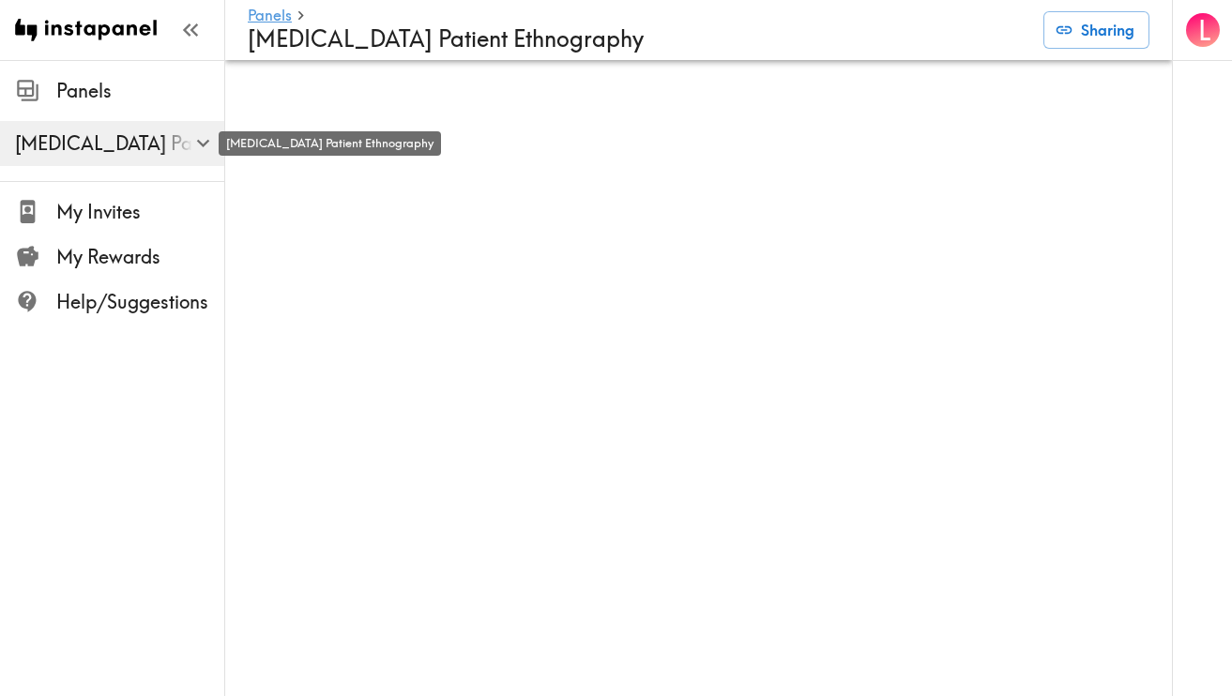
click at [115, 138] on span "[MEDICAL_DATA] Patient Ethnography" at bounding box center [119, 143] width 209 height 26
click at [318, 46] on h4 "[MEDICAL_DATA] Patient Ethnography" at bounding box center [638, 38] width 781 height 27
click at [276, 15] on link "Panels" at bounding box center [270, 17] width 44 height 18
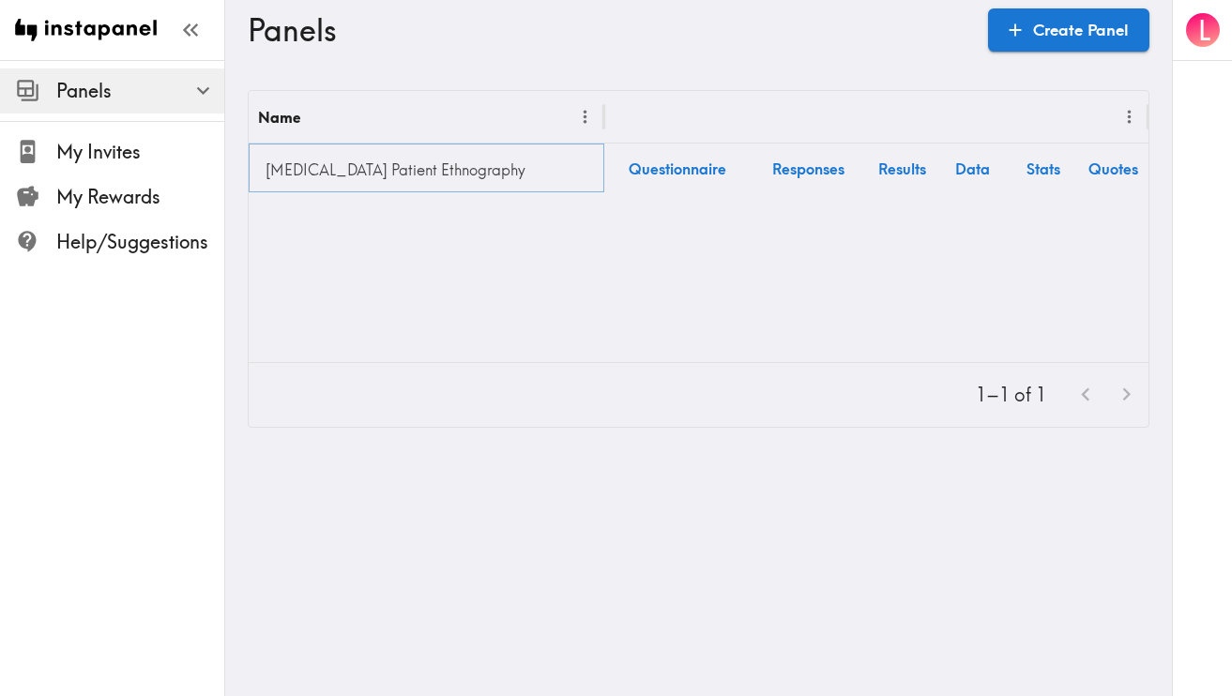
click at [375, 153] on link "[MEDICAL_DATA] Patient Ethnography" at bounding box center [426, 170] width 337 height 38
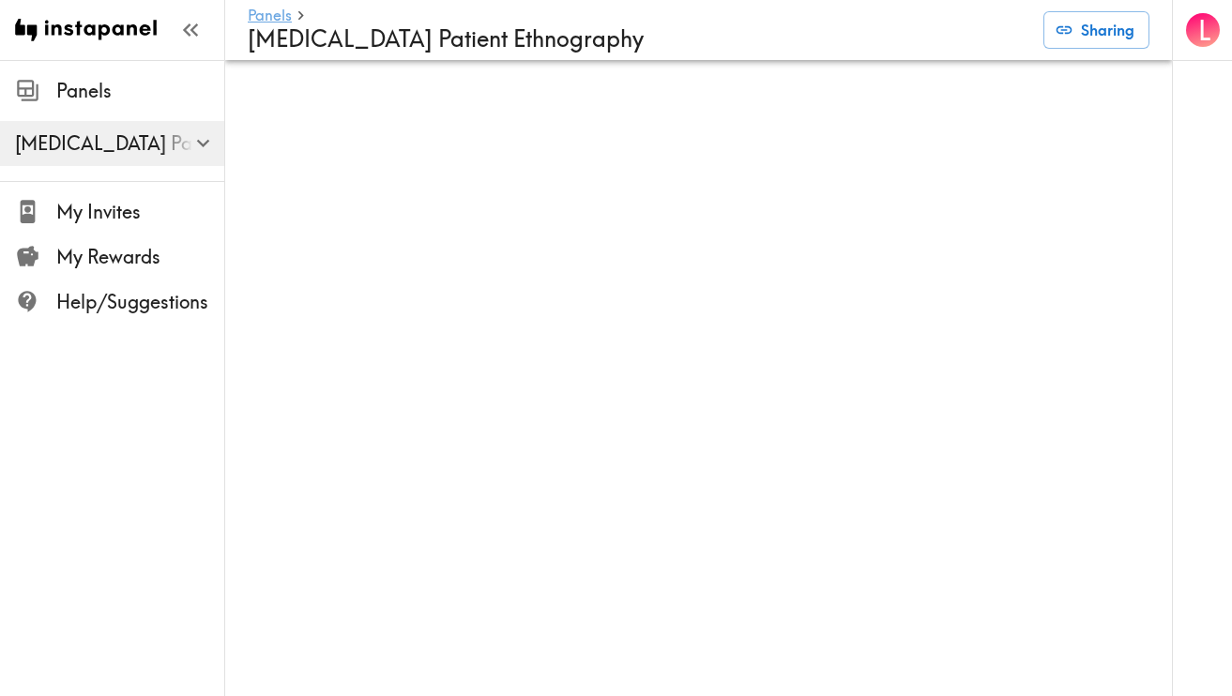
click at [282, 13] on link "Panels" at bounding box center [270, 17] width 44 height 18
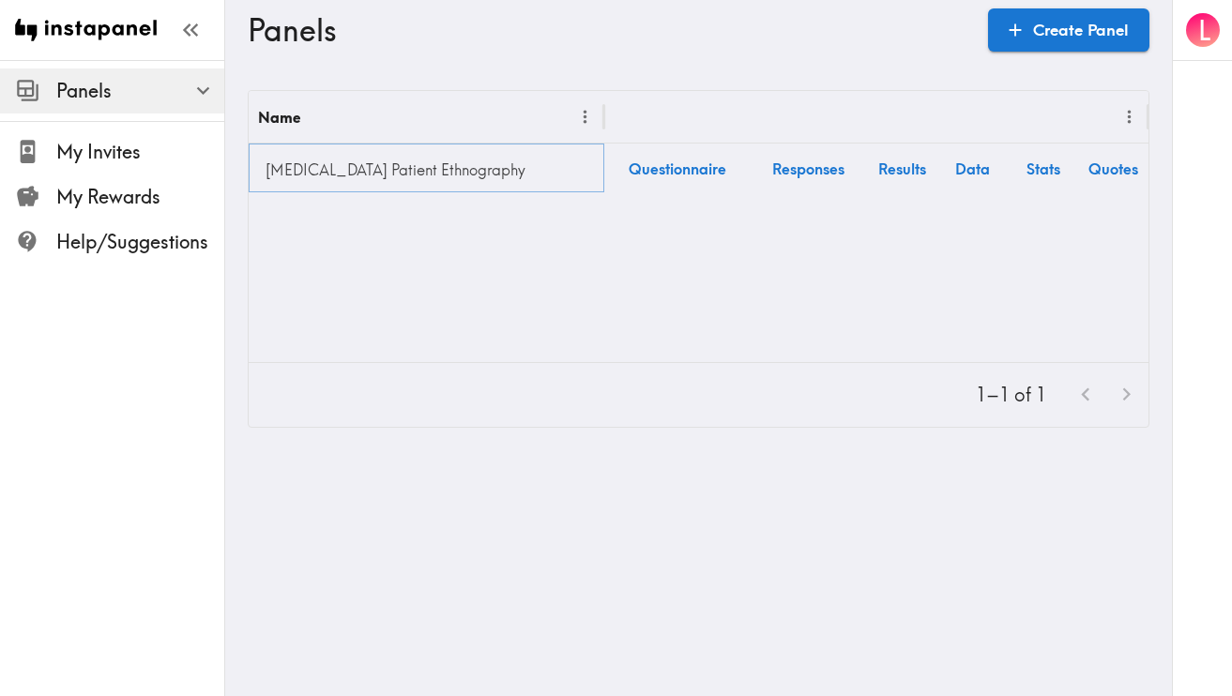
click at [347, 175] on link "[MEDICAL_DATA] Patient Ethnography" at bounding box center [426, 170] width 337 height 38
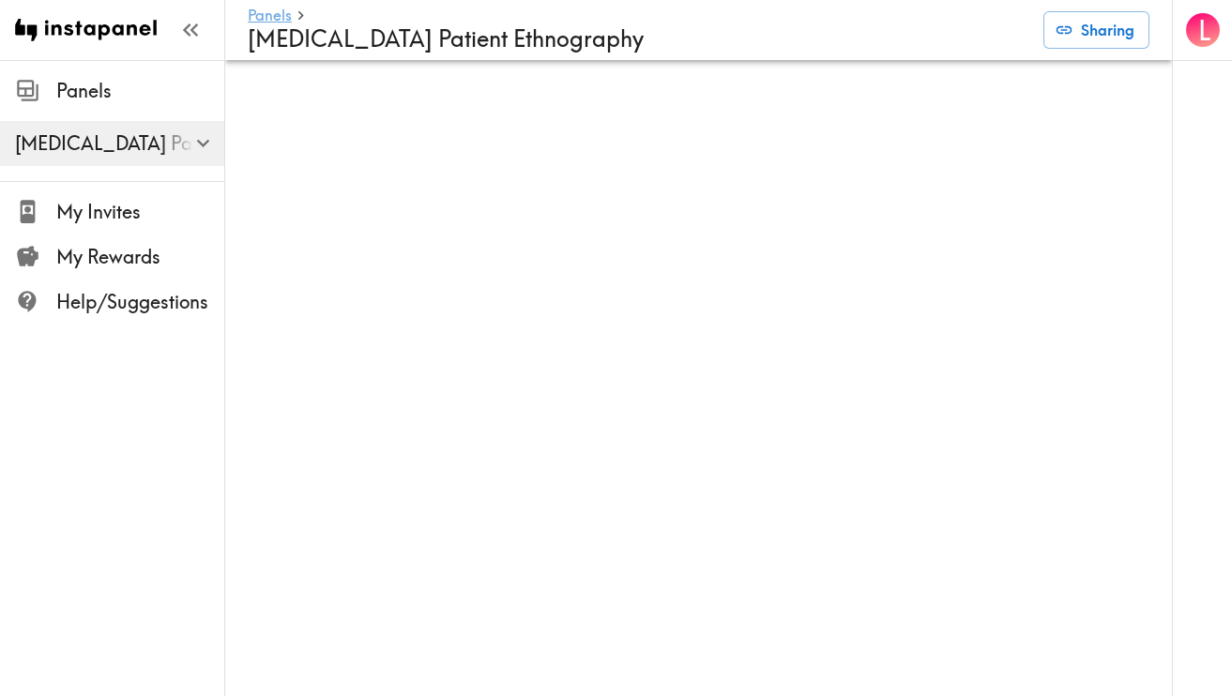
click at [268, 12] on link "Panels" at bounding box center [270, 17] width 44 height 18
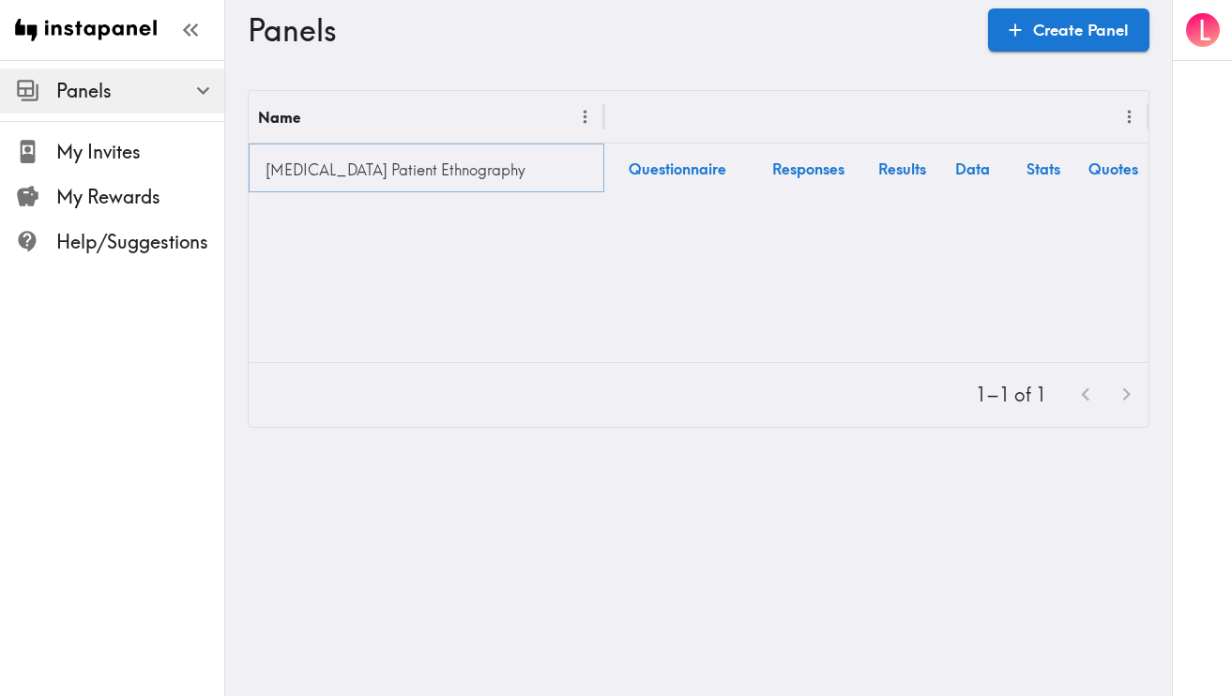
click at [405, 168] on link "[MEDICAL_DATA] Patient Ethnography" at bounding box center [426, 170] width 337 height 38
